Goal: Transaction & Acquisition: Book appointment/travel/reservation

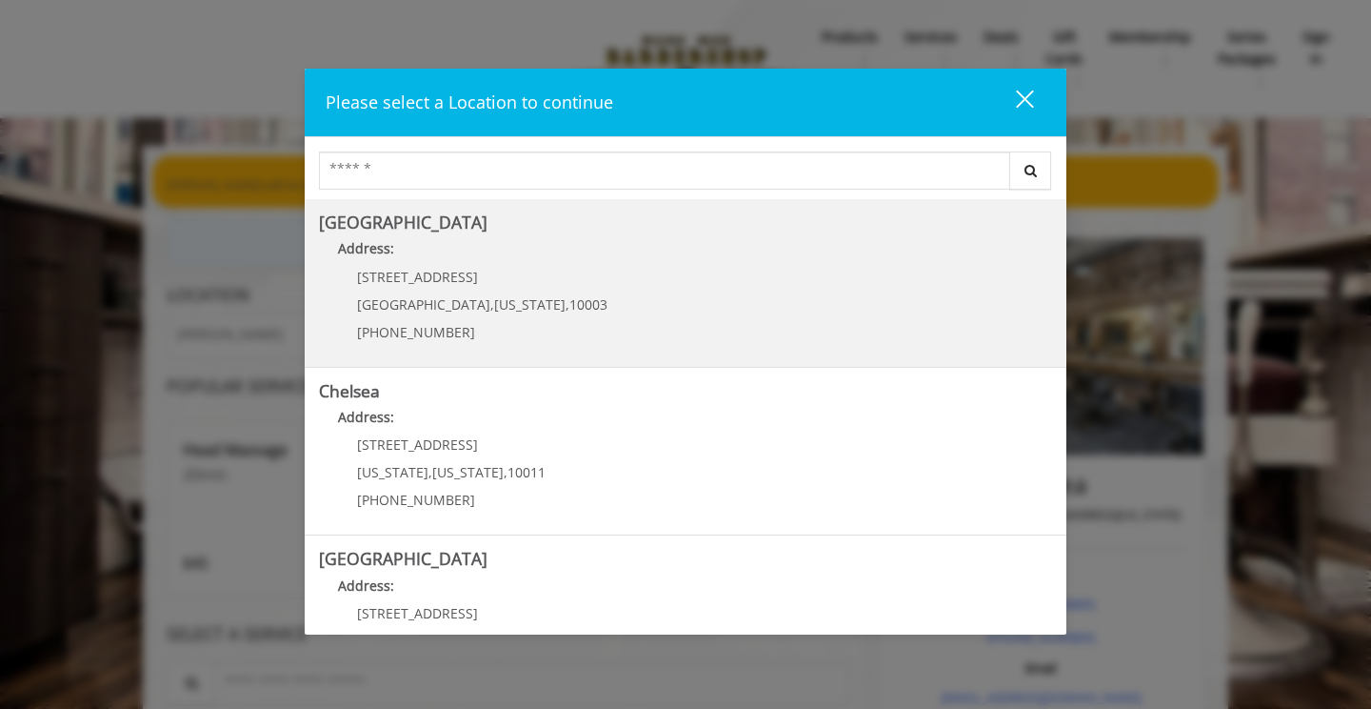
click at [824, 299] on Village "[GEOGRAPHIC_DATA] Address: [STREET_ADDRESS][US_STATE] (212) 598-1840" at bounding box center [685, 282] width 733 height 139
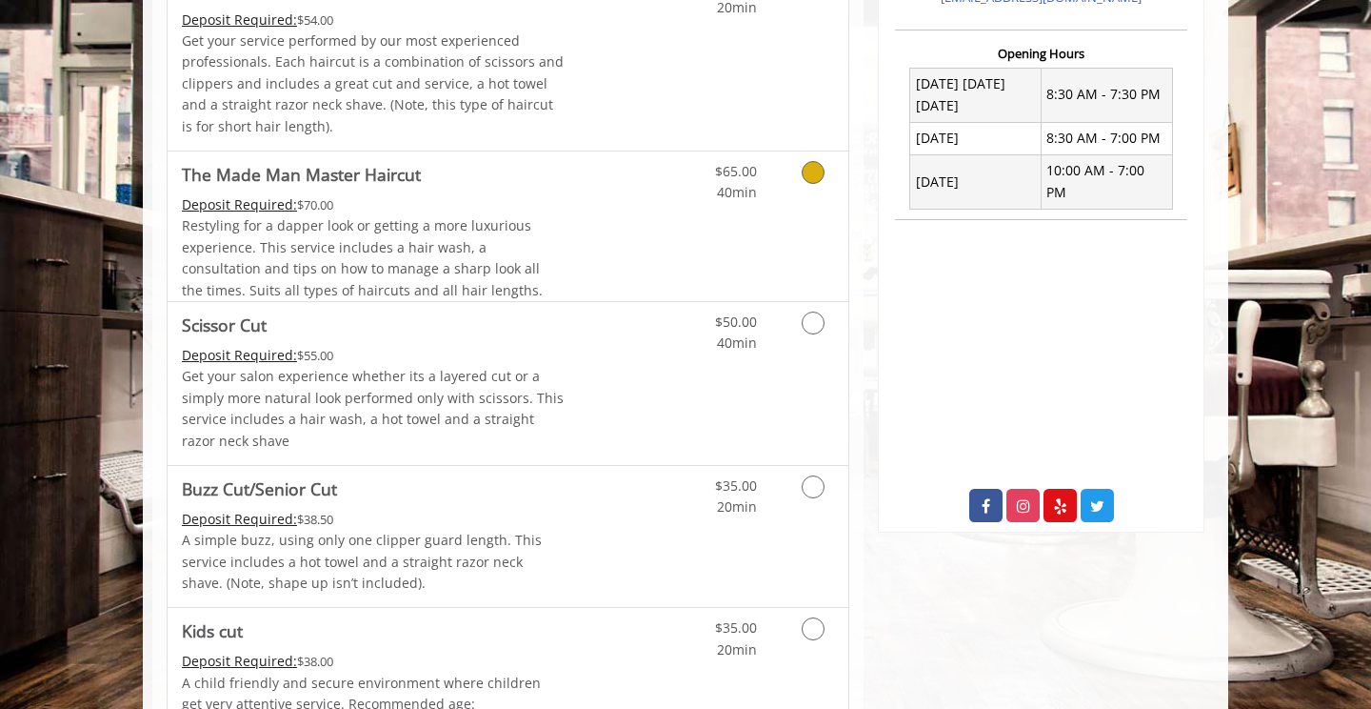
scroll to position [714, 0]
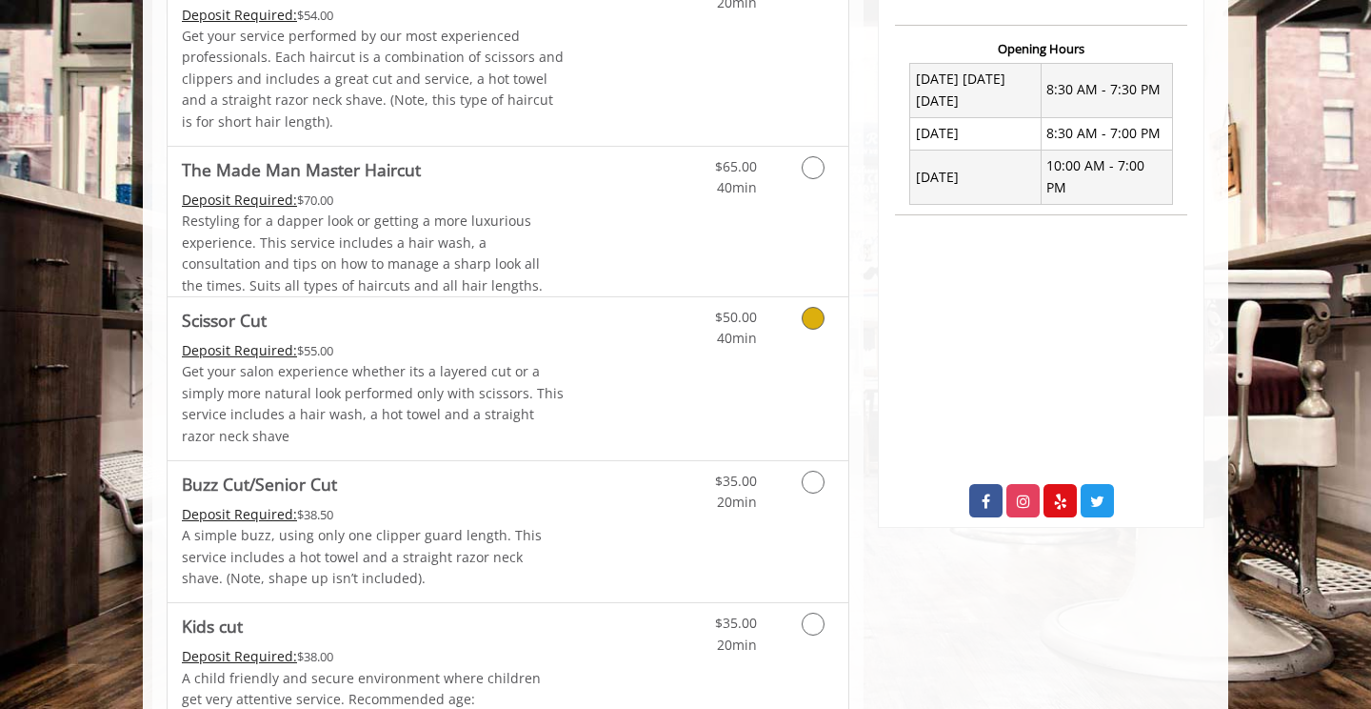
click at [699, 343] on link "$50.00 40min" at bounding box center [717, 323] width 79 height 52
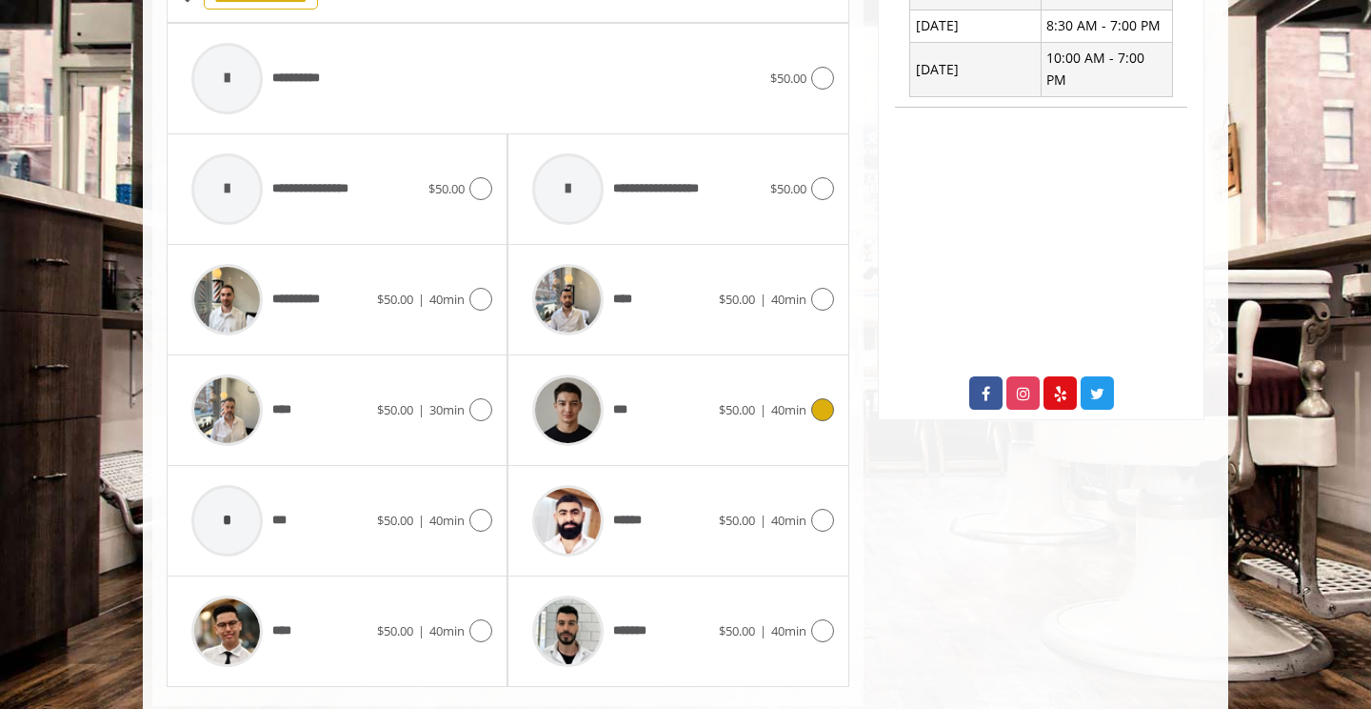
scroll to position [867, 0]
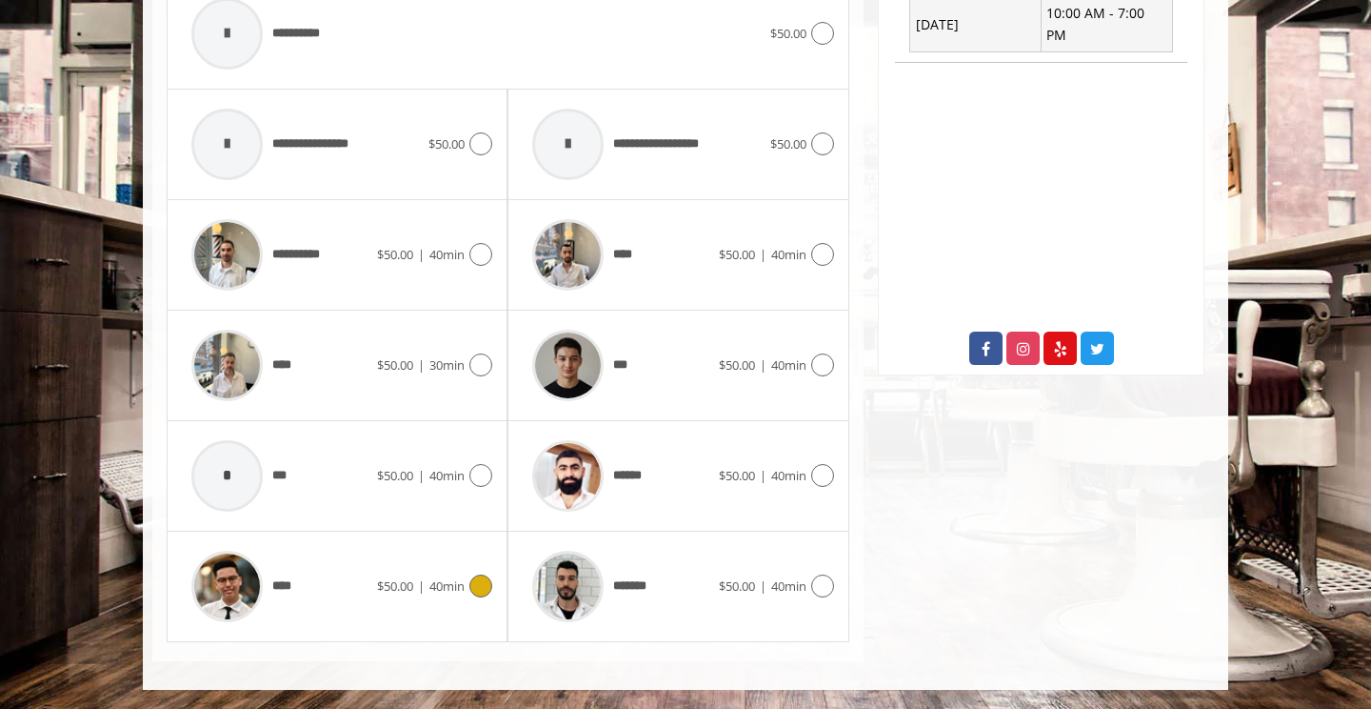
click at [443, 588] on span "40min" at bounding box center [446, 585] width 35 height 17
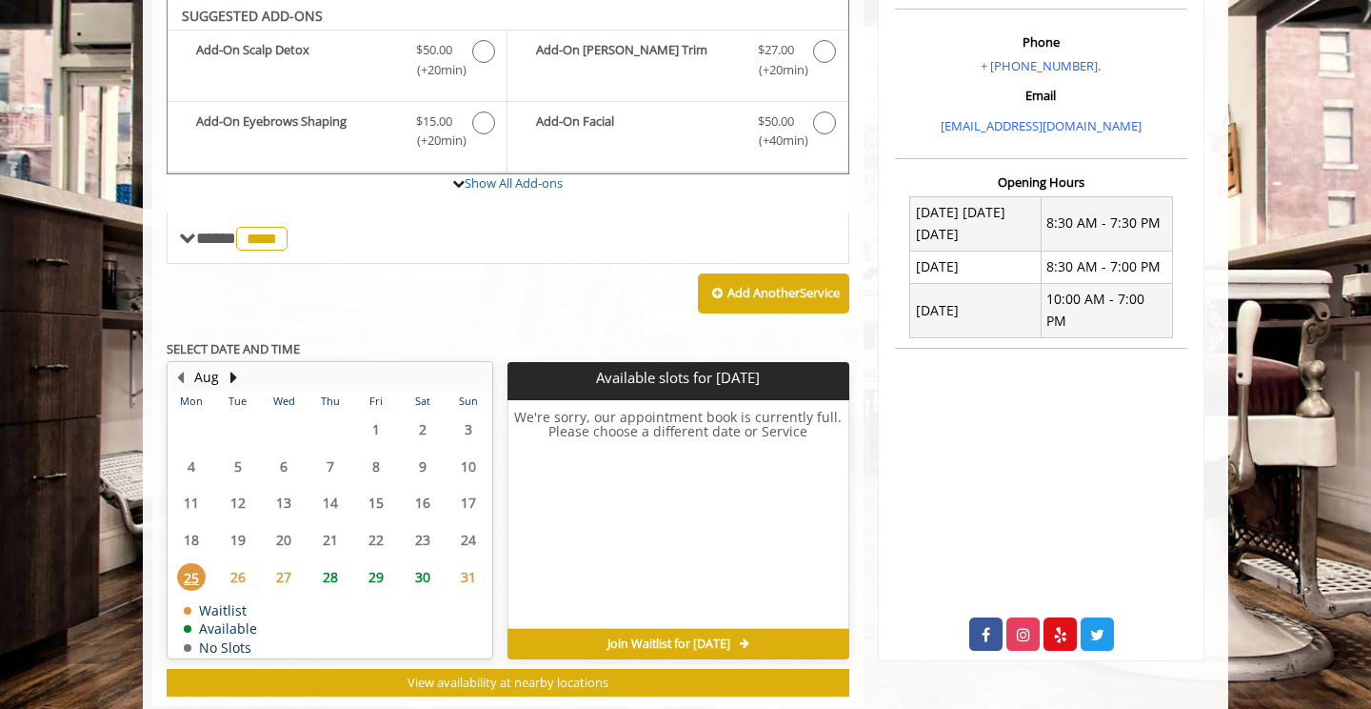
scroll to position [579, 0]
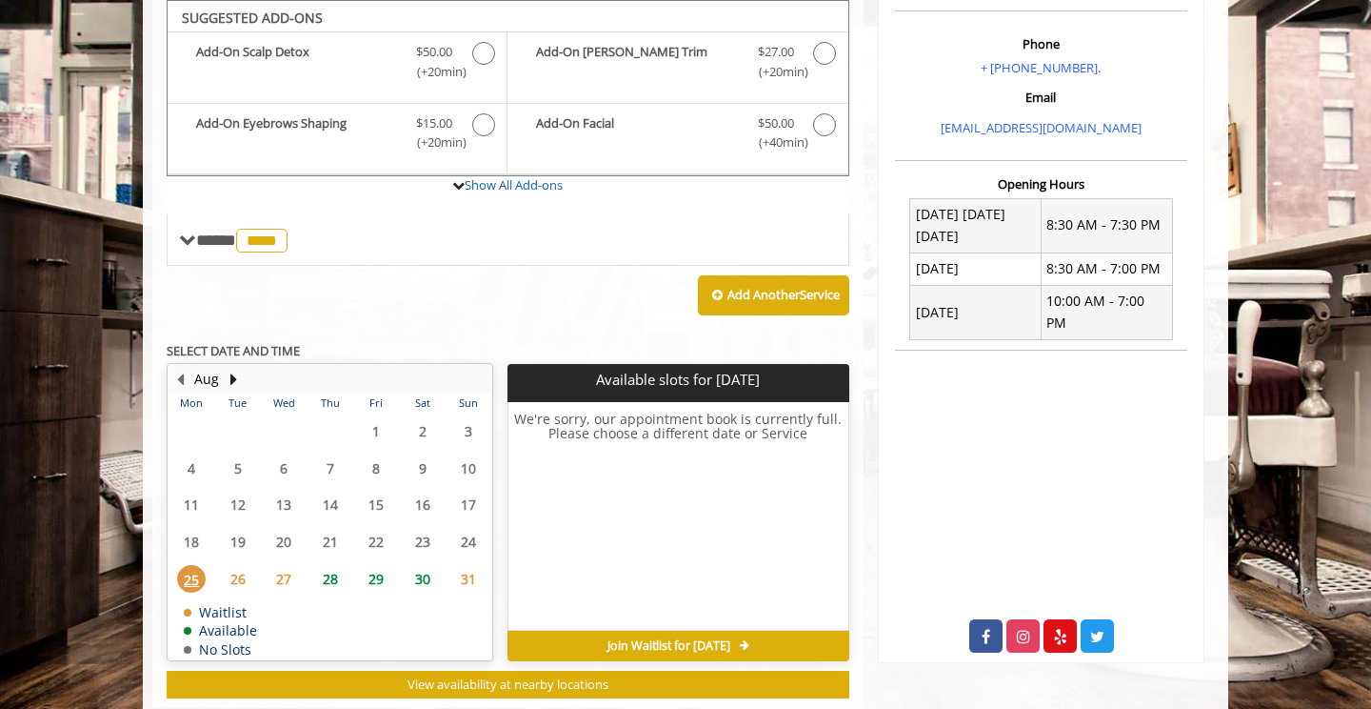
click at [383, 573] on span "29" at bounding box center [376, 579] width 29 height 28
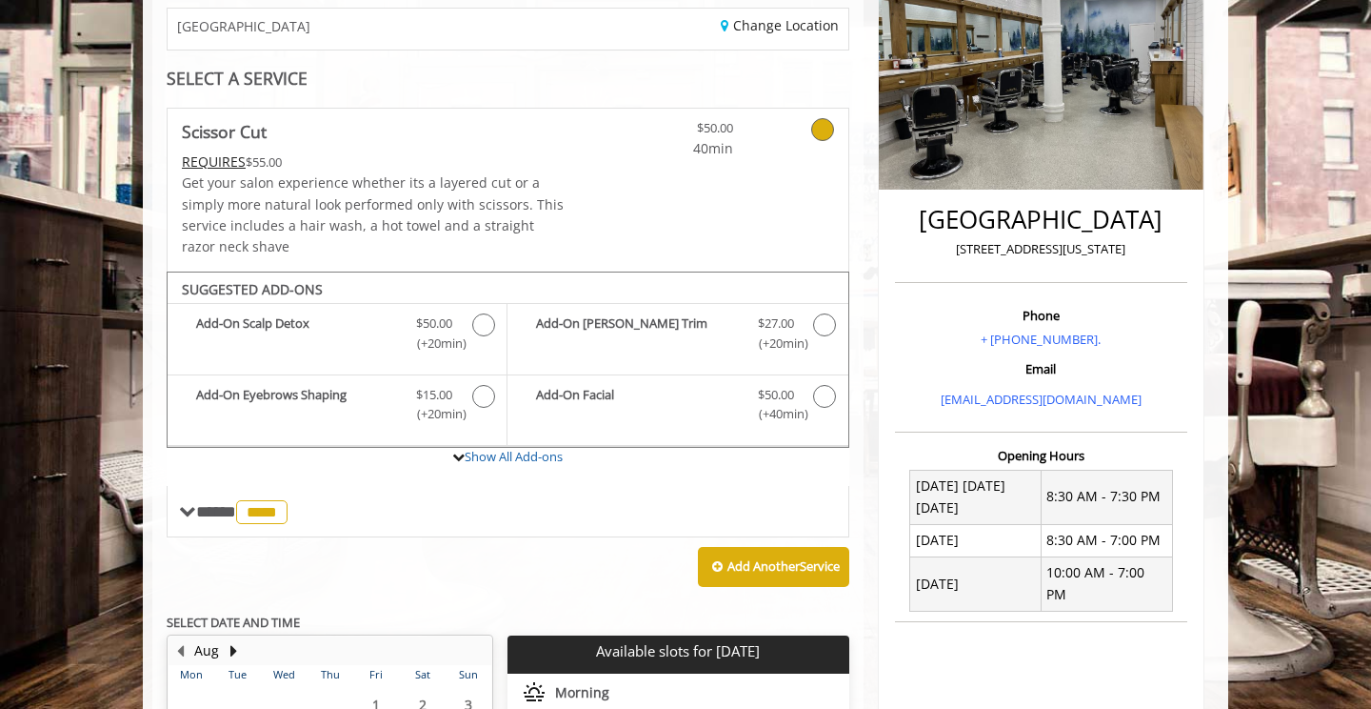
scroll to position [0, 0]
